Goal: Task Accomplishment & Management: Manage account settings

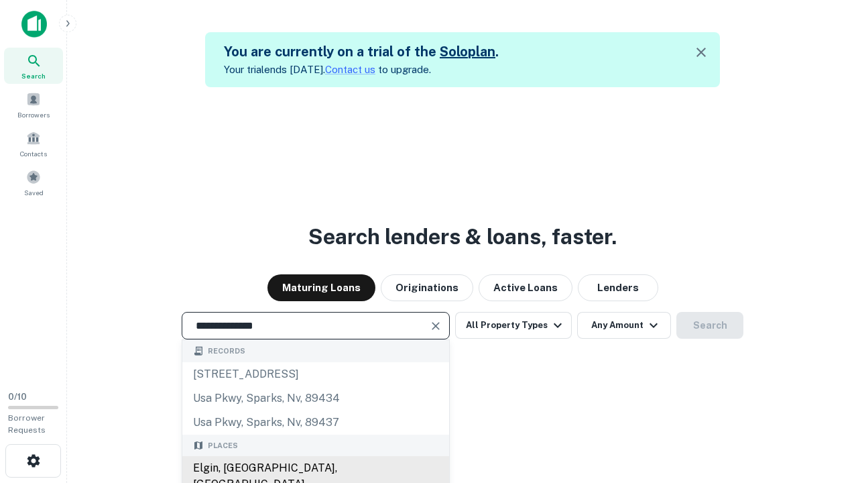
click at [315, 468] on div "Elgin, [GEOGRAPHIC_DATA], [GEOGRAPHIC_DATA]" at bounding box center [315, 476] width 267 height 40
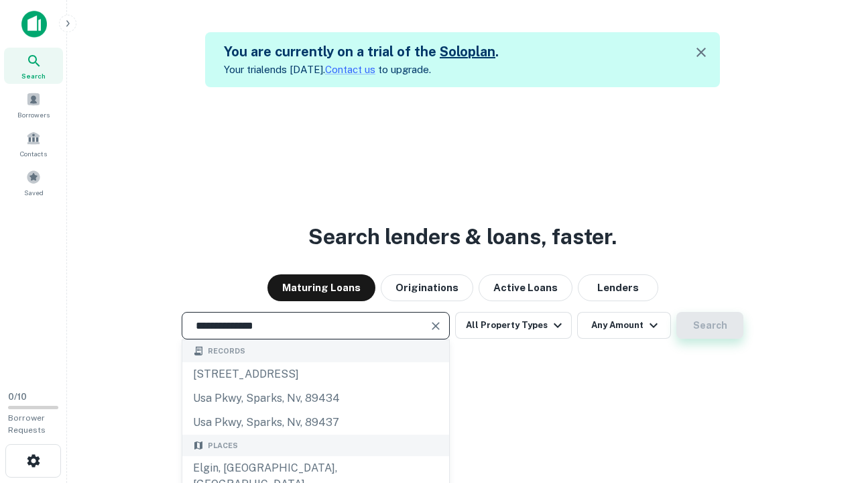
type input "**********"
click at [710, 325] on button "Search" at bounding box center [709, 325] width 67 height 27
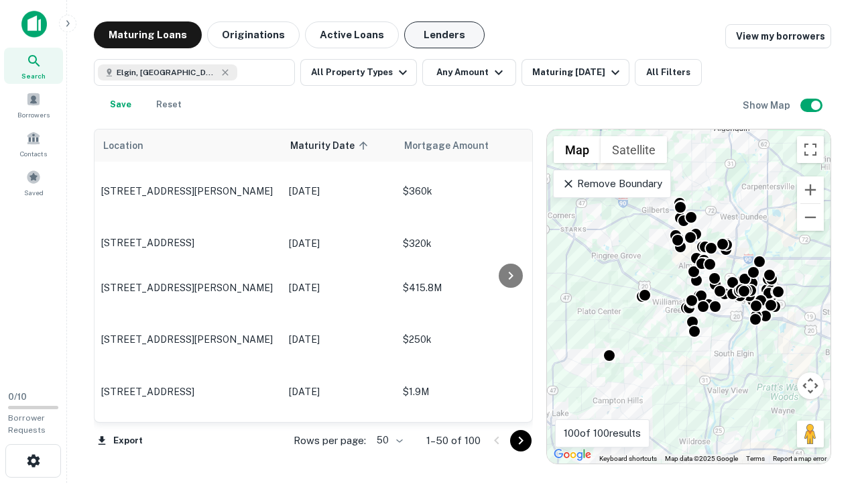
click at [444, 35] on button "Lenders" at bounding box center [444, 34] width 80 height 27
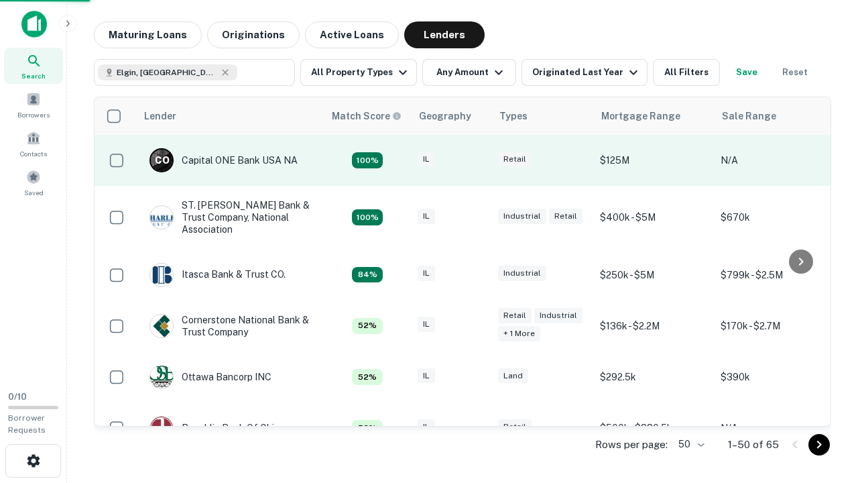
click at [476, 160] on div "IL" at bounding box center [451, 160] width 67 height 18
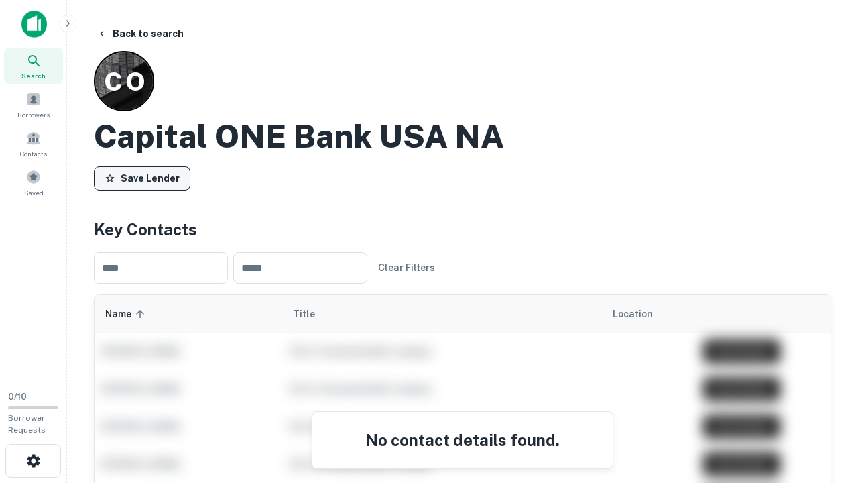
click at [142, 178] on button "Save Lender" at bounding box center [142, 178] width 97 height 24
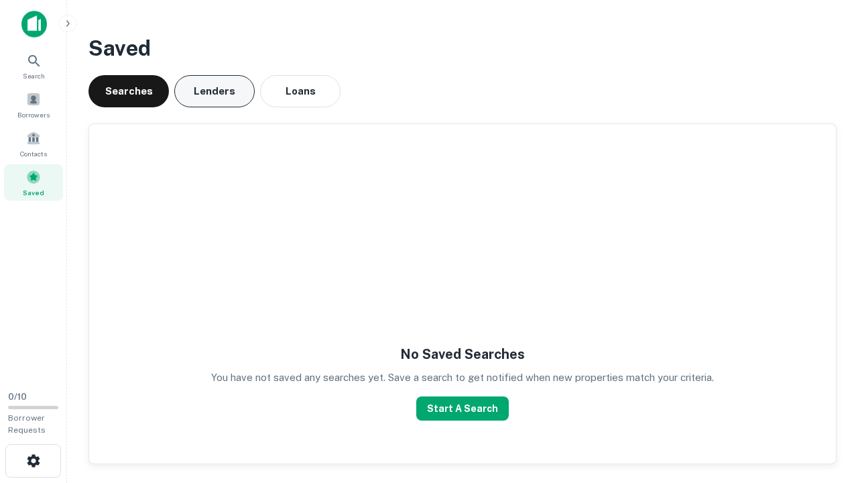
click at [214, 91] on button "Lenders" at bounding box center [214, 91] width 80 height 32
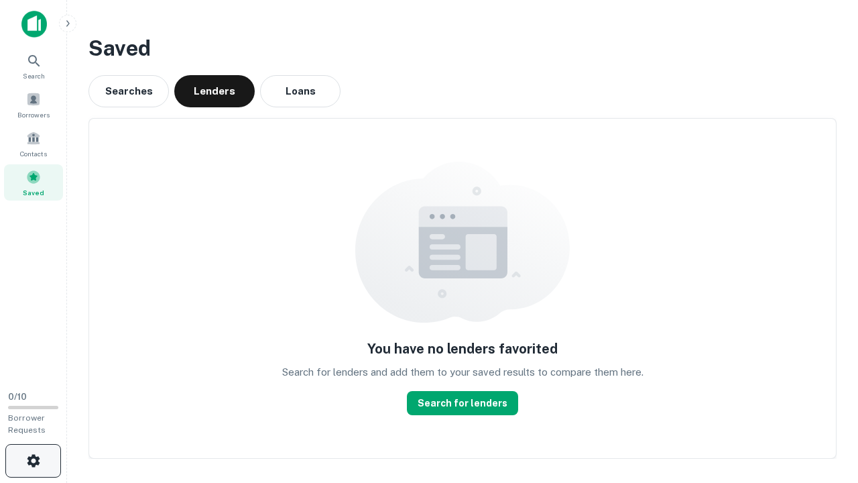
click at [33, 460] on icon "button" at bounding box center [33, 460] width 16 height 16
